Goal: Task Accomplishment & Management: Complete application form

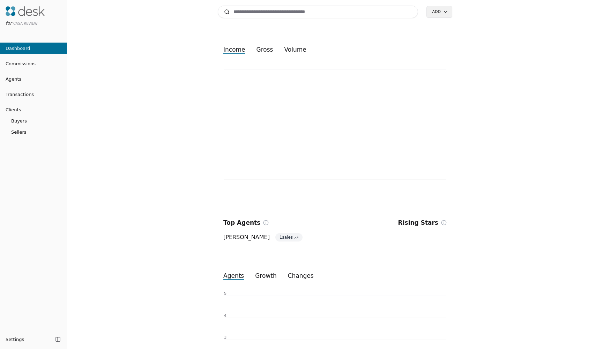
click at [40, 77] on link "Agents" at bounding box center [33, 78] width 67 height 7
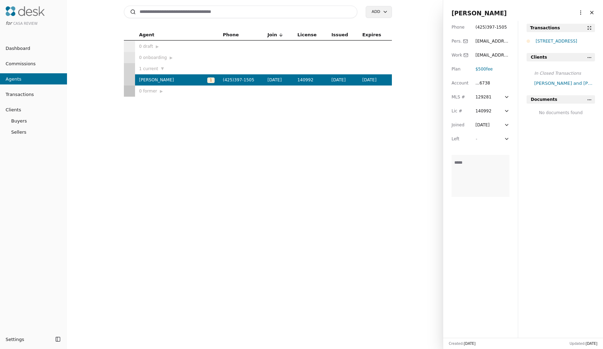
click at [556, 40] on div "[STREET_ADDRESS]" at bounding box center [565, 41] width 59 height 7
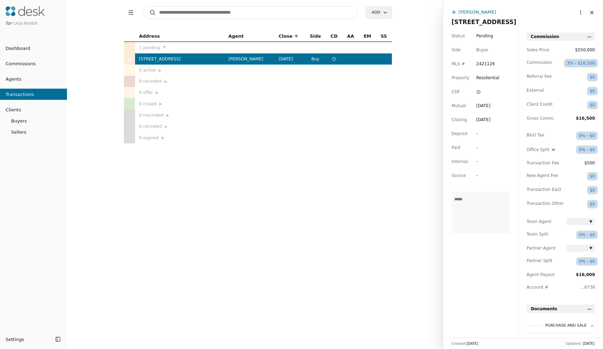
click at [577, 12] on html "for CASA Review Dashboard Commissions Agents Transactions Clients Buyers Seller…" at bounding box center [301, 174] width 603 height 349
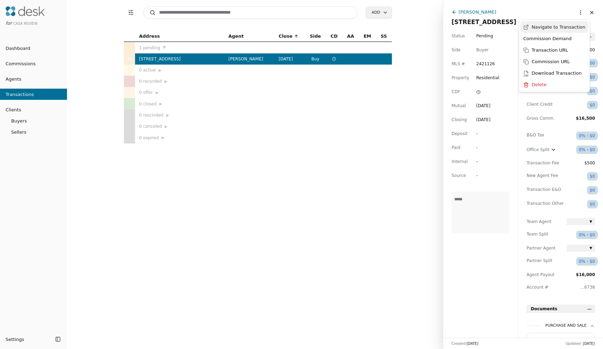
click at [569, 28] on link "Navigate to Transaction" at bounding box center [555, 27] width 68 height 12
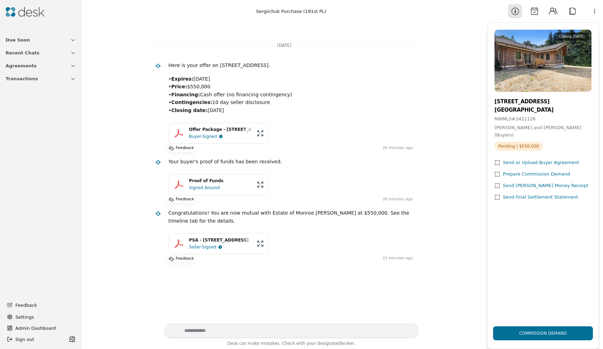
click at [530, 11] on button "Calendar" at bounding box center [534, 11] width 14 height 14
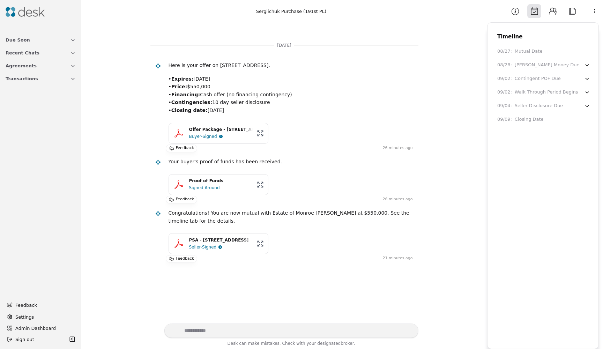
click at [40, 2] on div at bounding box center [40, 12] width 81 height 24
click at [40, 3] on div at bounding box center [41, 12] width 76 height 18
click at [43, 16] on img at bounding box center [25, 12] width 39 height 10
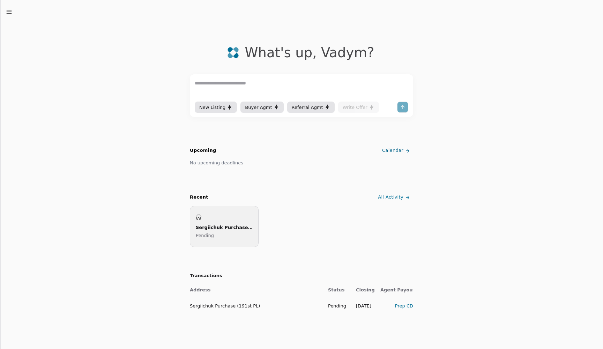
click at [248, 209] on div "Sergiichuk Purchase (191st PL) Pending" at bounding box center [224, 226] width 69 height 41
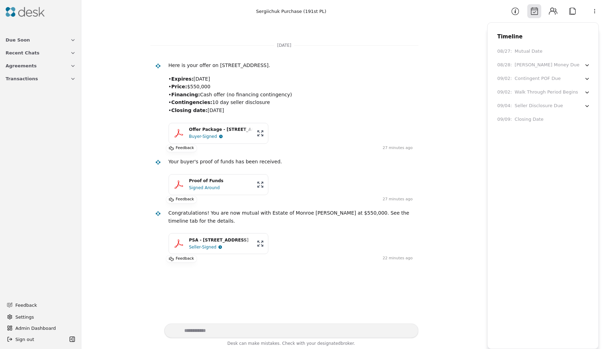
click at [517, 13] on button "Information" at bounding box center [515, 11] width 14 height 14
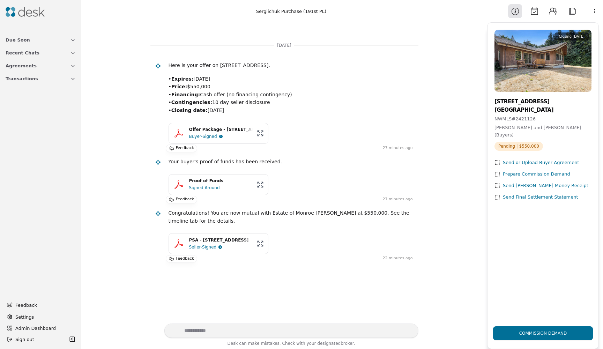
click at [551, 341] on div "Commission Demand" at bounding box center [543, 333] width 59 height 24
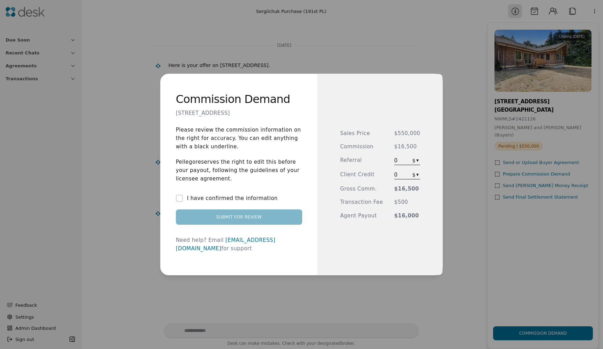
click at [274, 202] on div "I have confirmed the information" at bounding box center [239, 198] width 126 height 8
click at [245, 202] on label "I have confirmed the information" at bounding box center [232, 198] width 91 height 8
click at [183, 202] on button "I have confirmed the information" at bounding box center [179, 198] width 7 height 7
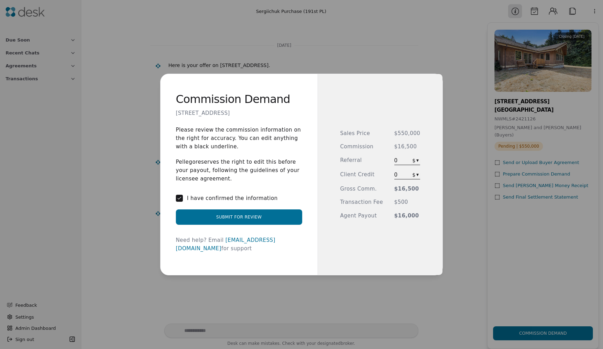
click at [401, 162] on span "0" at bounding box center [401, 160] width 15 height 8
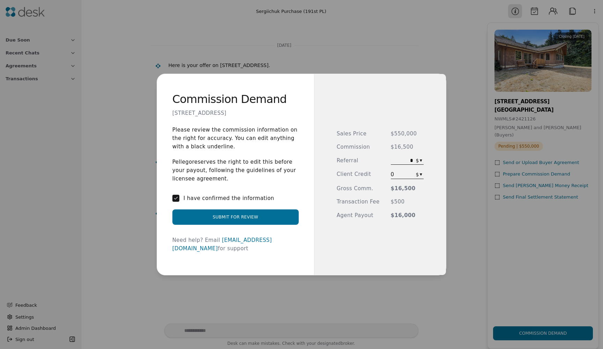
click at [561, 189] on div "Commission Demand 20916 191st PL SE, Monroe, WA 98272 Please review the commiss…" at bounding box center [301, 174] width 603 height 349
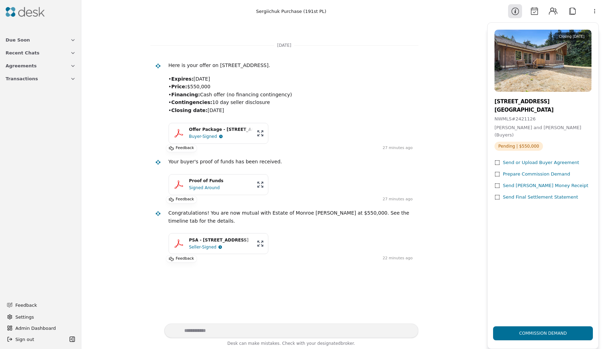
click at [554, 10] on button "Contacts" at bounding box center [553, 11] width 14 height 14
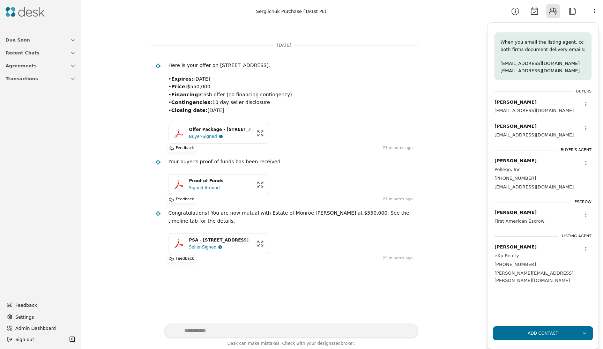
click at [590, 216] on div at bounding box center [585, 214] width 11 height 11
click at [582, 215] on div at bounding box center [585, 214] width 11 height 11
click at [582, 213] on div at bounding box center [585, 214] width 11 height 11
click at [583, 212] on html "Due Soon Recent Chats Agreements Transactions Feedback Settings Admin Dashboard…" at bounding box center [301, 174] width 603 height 349
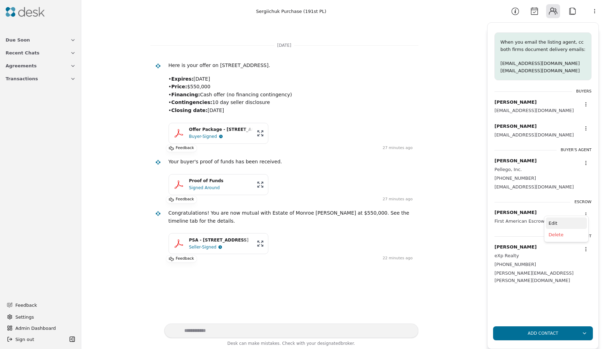
click at [567, 222] on div "Edit" at bounding box center [566, 223] width 41 height 12
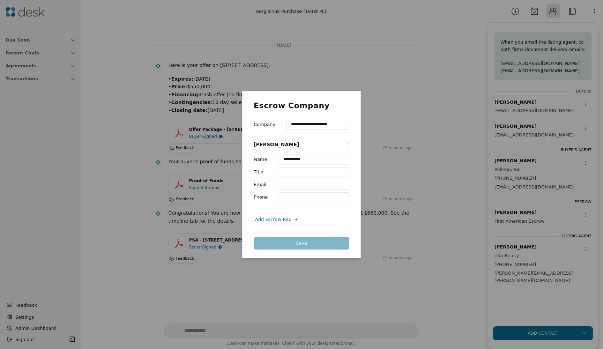
click at [312, 160] on input "**********" at bounding box center [314, 160] width 70 height 10
type input "*"
type input "**********"
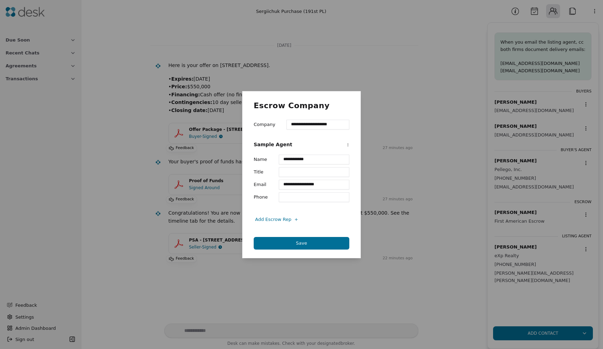
click at [275, 242] on button "Save" at bounding box center [302, 243] width 96 height 13
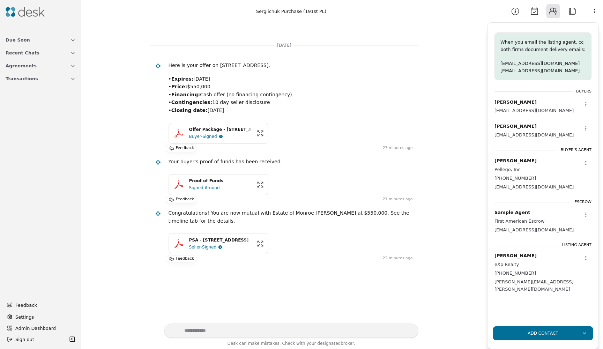
click at [512, 6] on button "Information" at bounding box center [515, 11] width 14 height 14
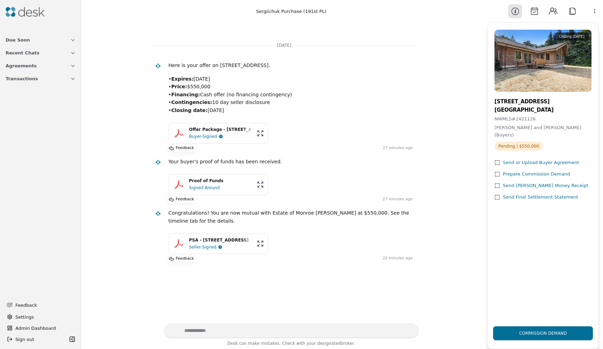
click at [544, 324] on div "Commission Demand" at bounding box center [543, 333] width 59 height 24
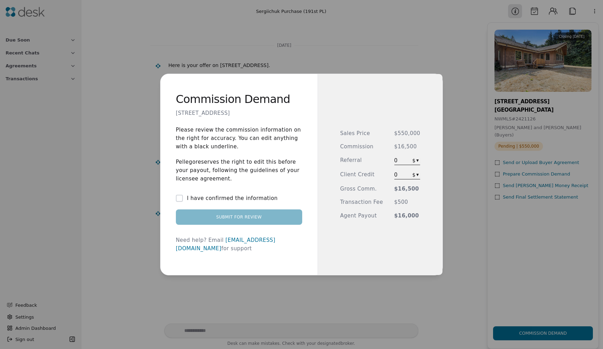
click at [249, 200] on label "I have confirmed the information" at bounding box center [232, 198] width 91 height 8
click at [183, 200] on button "I have confirmed the information" at bounding box center [179, 198] width 7 height 7
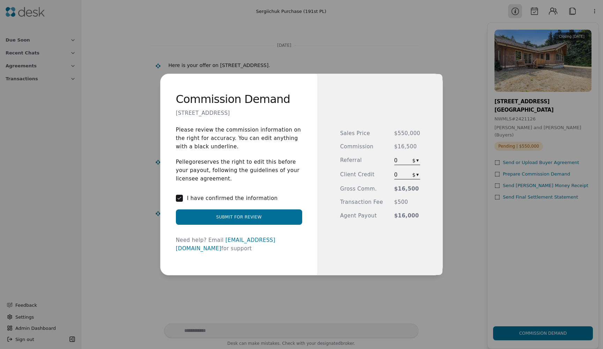
drag, startPoint x: 245, startPoint y: 216, endPoint x: 245, endPoint y: 222, distance: 5.2
click at [245, 222] on button "Submit for Review" at bounding box center [239, 216] width 126 height 15
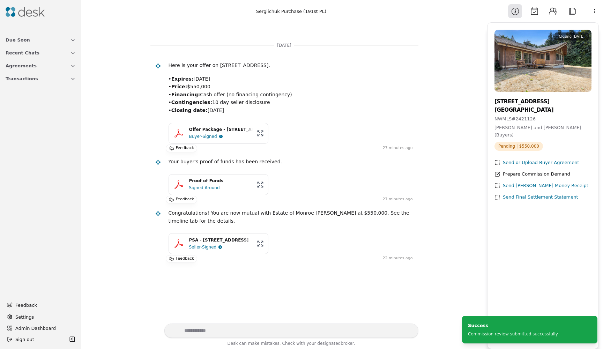
click at [37, 331] on span "Admin Dashboard" at bounding box center [44, 327] width 59 height 7
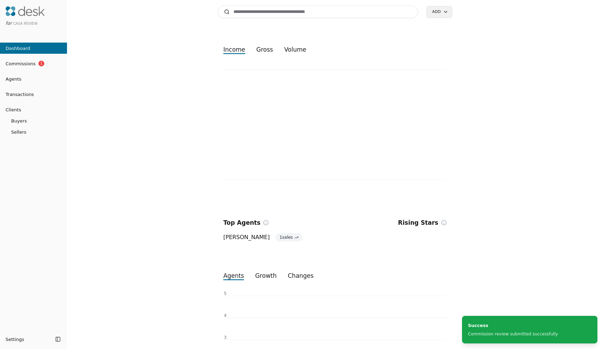
click at [54, 60] on link "Commissions 1" at bounding box center [33, 63] width 67 height 11
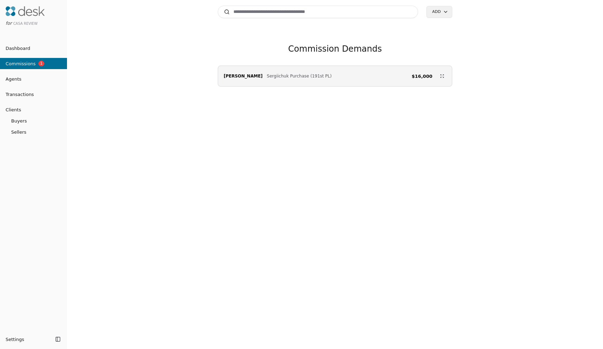
click at [448, 76] on div "Vadym Kriuchek Sergiichuk Purchase (191st PL) $16,000" at bounding box center [335, 76] width 234 height 14
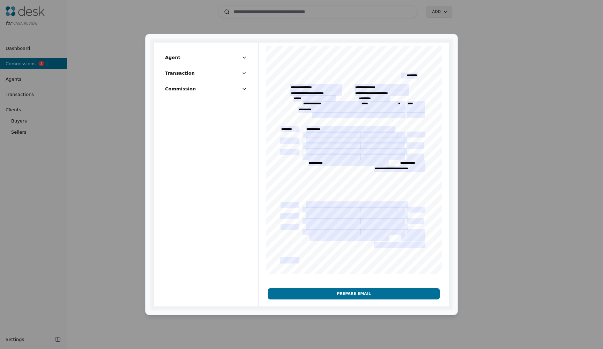
click at [330, 293] on button "Prepare Email" at bounding box center [353, 293] width 171 height 11
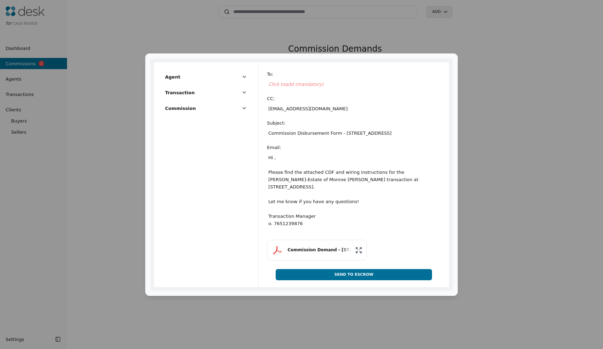
click at [313, 82] on span "Click to add (mandatory)" at bounding box center [295, 84] width 55 height 5
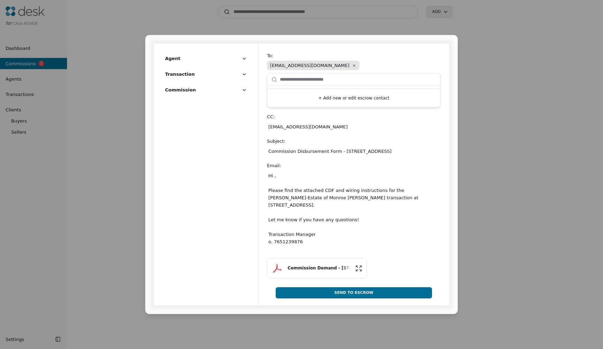
click at [343, 145] on div "To : casareview@desk.us Remove + Add new or edit escrow contact CC : casareview…" at bounding box center [354, 152] width 174 height 200
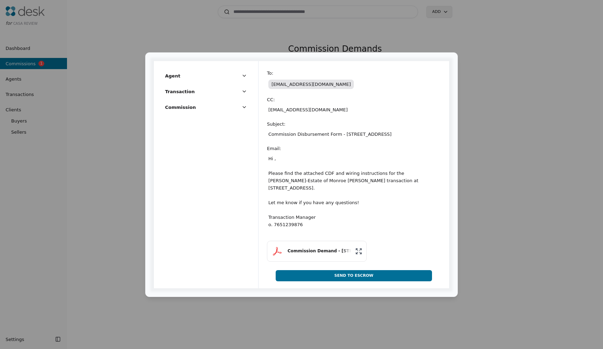
click at [310, 86] on span "[EMAIL_ADDRESS][DOMAIN_NAME]" at bounding box center [310, 84] width 85 height 9
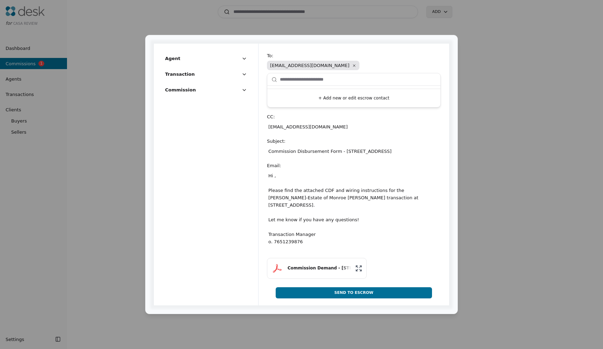
click at [328, 67] on div "To : casareview@desk.us Remove + Add new or edit escrow contact CC : casareview…" at bounding box center [354, 171] width 190 height 255
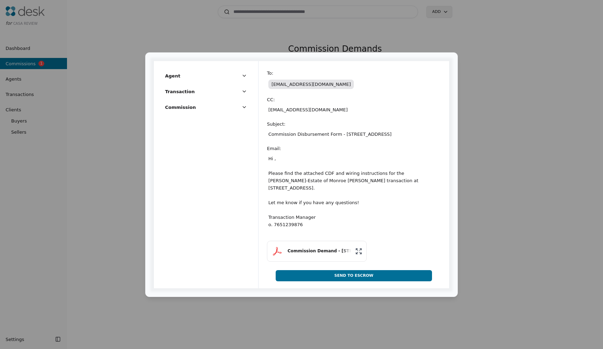
click at [311, 83] on span "[EMAIL_ADDRESS][DOMAIN_NAME]" at bounding box center [310, 84] width 85 height 9
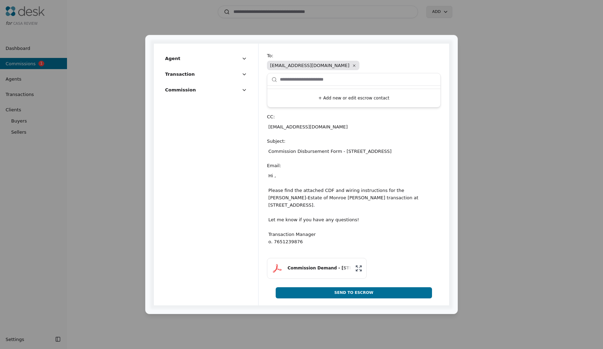
click at [352, 65] on icon at bounding box center [354, 65] width 4 height 4
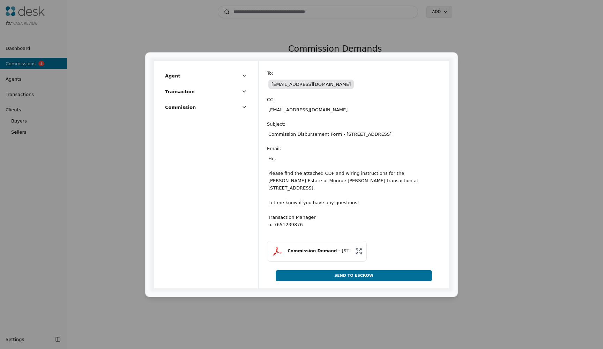
click at [323, 67] on div "To : casareview@desk.us CC : casareview@desk.us Subject : Commission Disburseme…" at bounding box center [354, 171] width 190 height 220
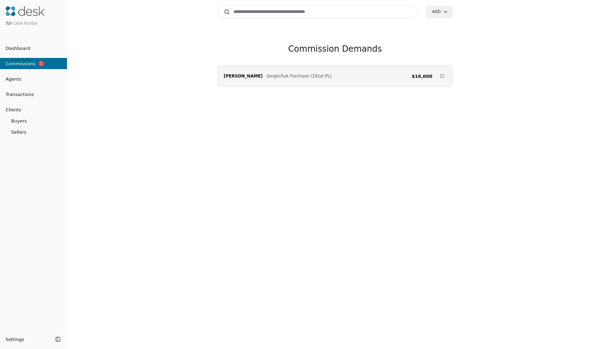
click at [437, 71] on div "Vadym Kriuchek Sergiichuk Purchase (191st PL) $16,000" at bounding box center [335, 76] width 234 height 14
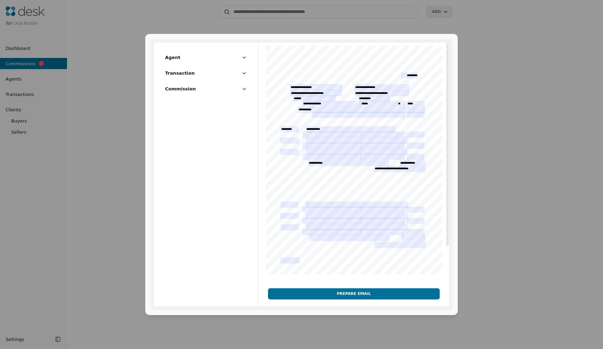
click at [350, 290] on button "Prepare Email" at bounding box center [353, 293] width 171 height 11
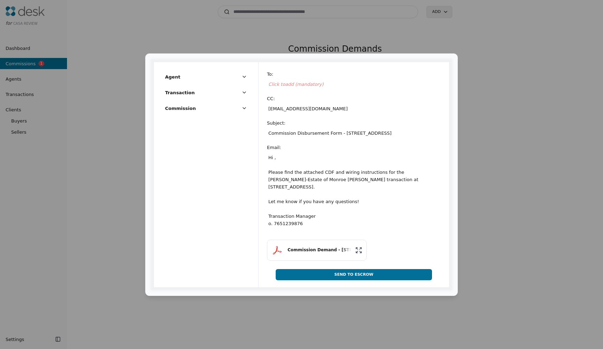
click at [311, 86] on span "Click to add (mandatory)" at bounding box center [295, 84] width 55 height 5
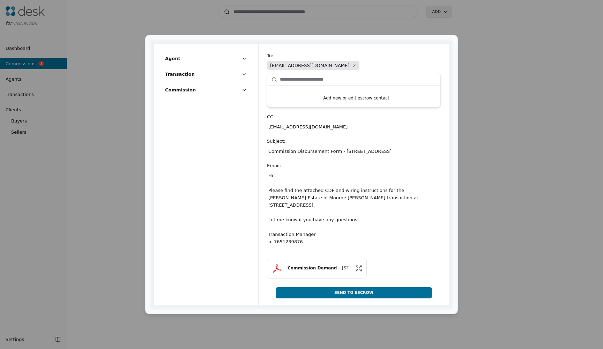
click at [232, 111] on div "Agent Transaction Commission" at bounding box center [206, 175] width 105 height 262
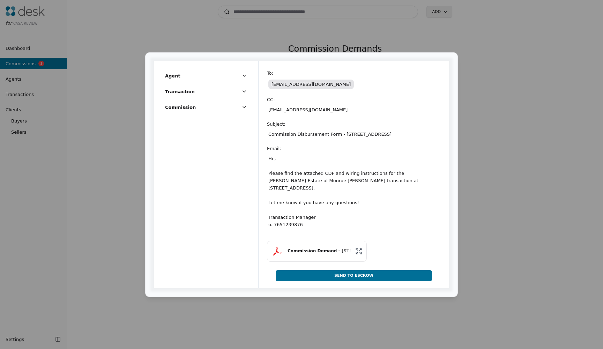
click at [298, 195] on div "Hi , Please find the attached CDF and wiring instructions for the Rostyslav Ser…" at bounding box center [354, 192] width 174 height 76
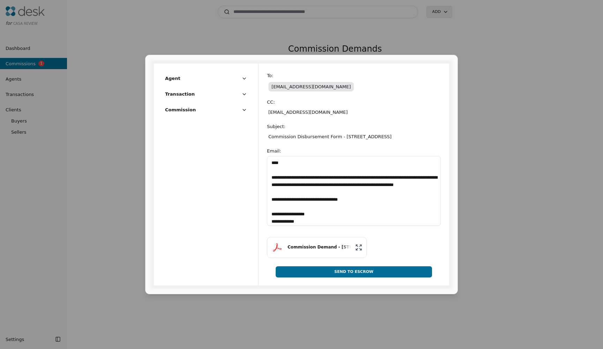
click at [355, 249] on button "Commission Demand - 20916 191st PL SE, Monroe, WA 98272" at bounding box center [317, 247] width 100 height 21
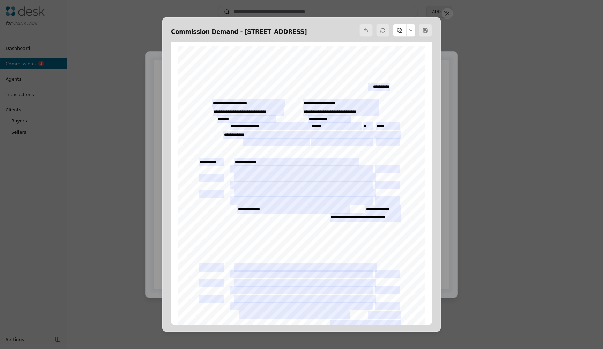
scroll to position [3, 0]
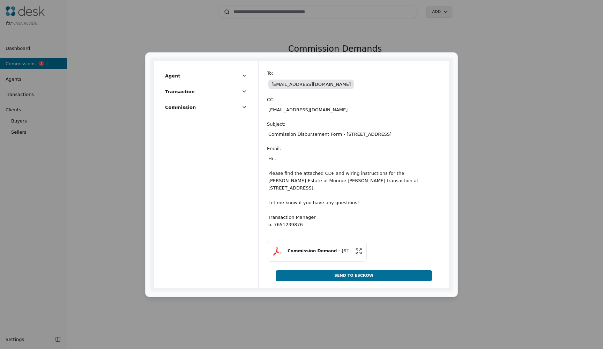
click at [373, 275] on button "Send To Escrow" at bounding box center [354, 275] width 156 height 11
click at [345, 278] on button "Send To Escrow" at bounding box center [354, 275] width 156 height 11
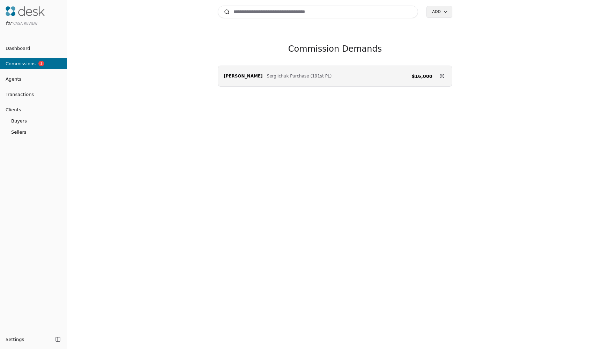
click at [38, 92] on link "Transactions" at bounding box center [33, 94] width 67 height 7
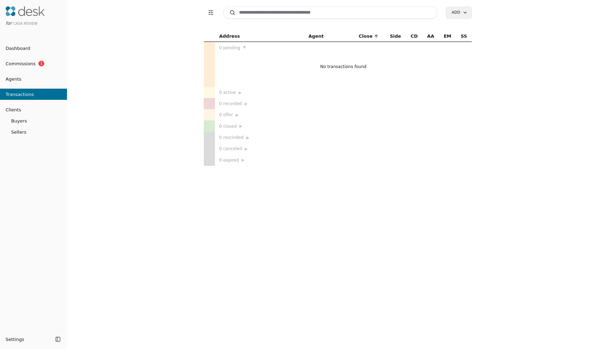
click at [311, 68] on td "No transactions found" at bounding box center [343, 69] width 257 height 33
click at [32, 5] on link at bounding box center [25, 10] width 45 height 11
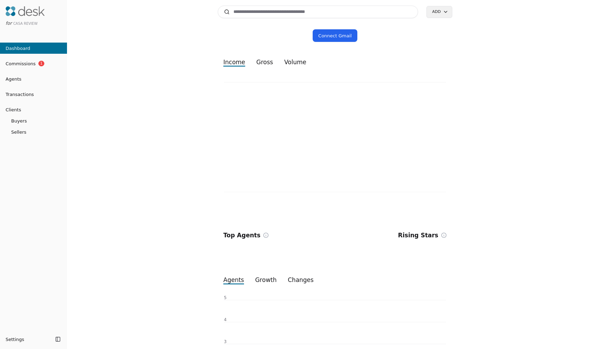
click at [342, 37] on link "Connect Gmail" at bounding box center [335, 35] width 45 height 13
click at [324, 43] on div "Connect Gmail income gross volume Top Agents Rising Stars agents growth changes…" at bounding box center [335, 231] width 234 height 405
click at [327, 37] on link "Connect Gmail" at bounding box center [335, 35] width 45 height 13
click at [35, 96] on link "Transactions" at bounding box center [33, 94] width 67 height 7
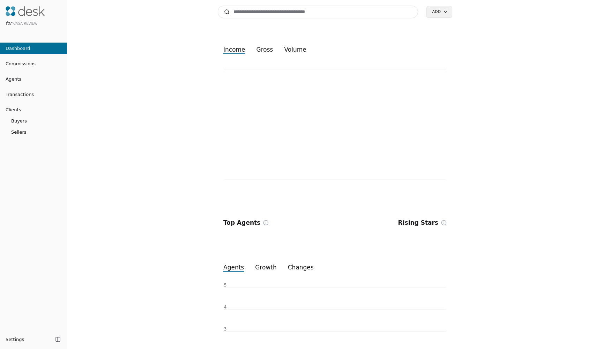
click at [24, 12] on img at bounding box center [25, 11] width 39 height 10
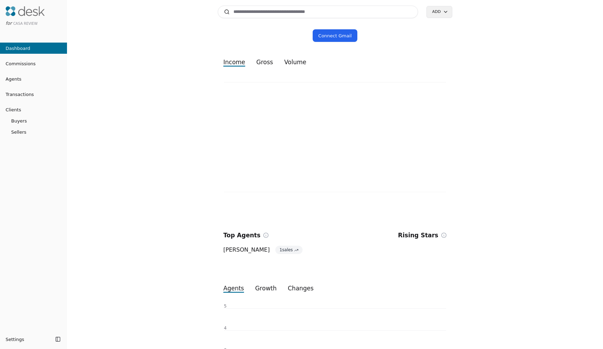
click at [28, 95] on span "Transactions" at bounding box center [17, 94] width 34 height 7
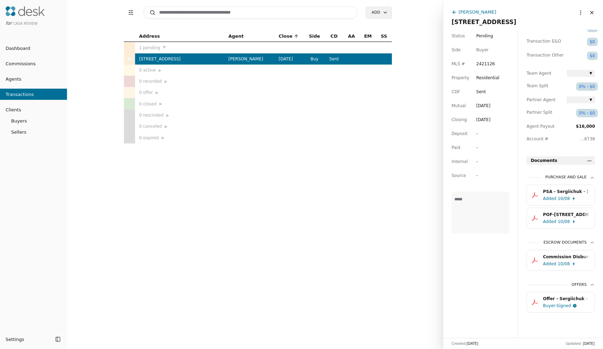
scroll to position [150, 0]
click at [580, 7] on html "for CASA Review Dashboard Commissions Agents Transactions Clients Buyers Seller…" at bounding box center [301, 174] width 603 height 349
click at [441, 227] on html "for CASA Review Dashboard Commissions Agents Transactions Clients Buyers Seller…" at bounding box center [301, 174] width 603 height 349
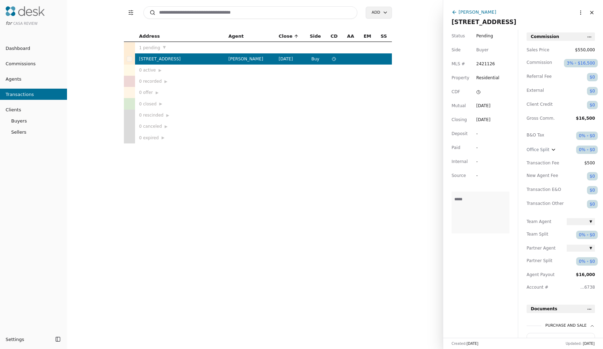
click at [581, 12] on html "for CASA Review Dashboard Commissions Agents Transactions Clients Buyers Seller…" at bounding box center [301, 174] width 603 height 349
click at [554, 41] on div "Commission Demand" at bounding box center [555, 39] width 68 height 12
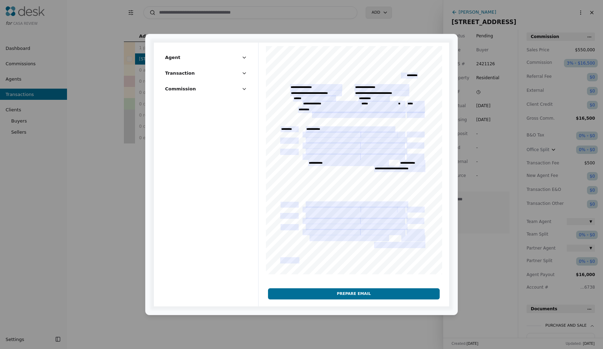
click at [354, 294] on button "Prepare Email" at bounding box center [353, 293] width 171 height 11
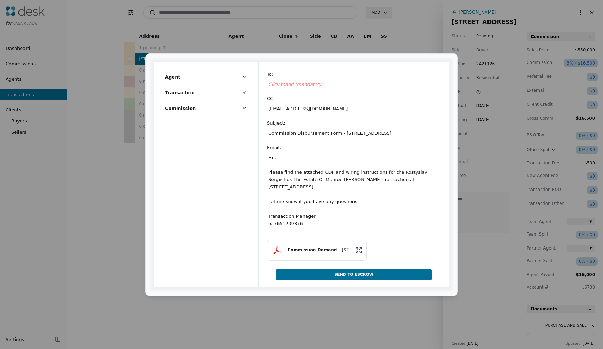
click at [312, 85] on span "Click to add (mandatory)" at bounding box center [295, 84] width 55 height 5
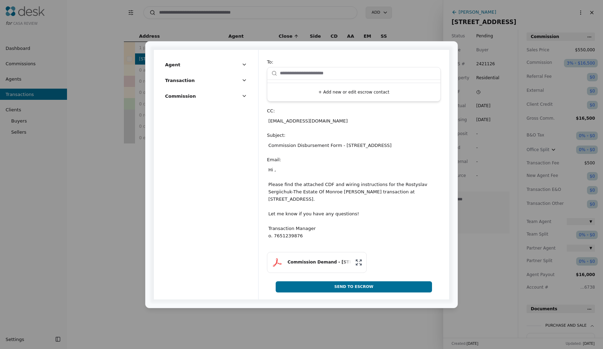
click at [312, 77] on input "text" at bounding box center [358, 73] width 156 height 14
click at [323, 95] on button "+ Add new or edit escrow contact" at bounding box center [353, 92] width 167 height 13
